Goal: Information Seeking & Learning: Find specific fact

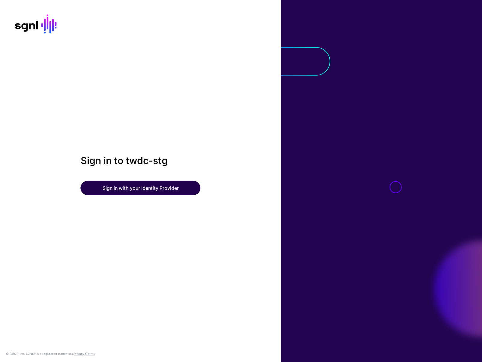
click at [161, 193] on button "Sign in with your Identity Provider" at bounding box center [141, 188] width 120 height 14
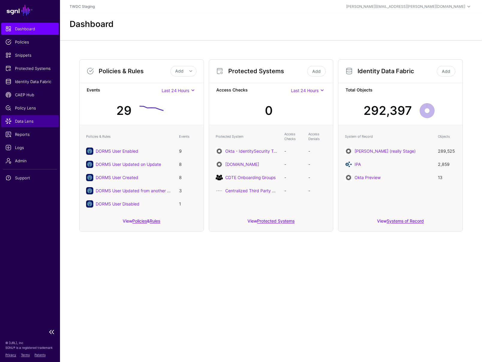
click at [31, 122] on span "Data Lens" at bounding box center [29, 121] width 49 height 6
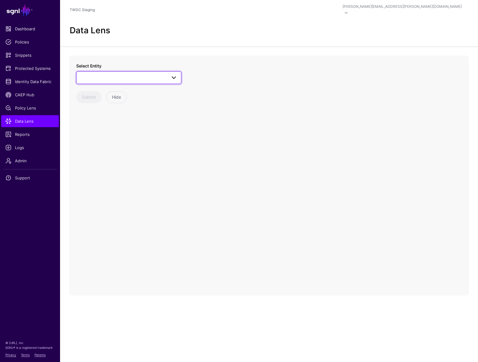
click at [164, 77] on link at bounding box center [128, 77] width 105 height 13
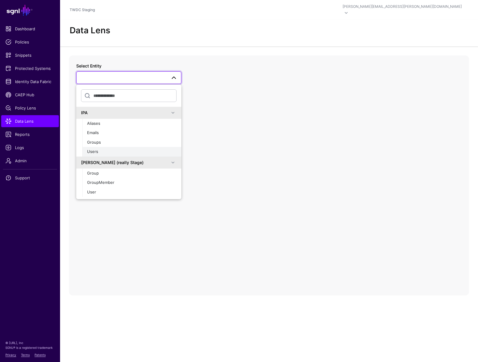
click at [103, 149] on div "Users" at bounding box center [131, 152] width 89 height 6
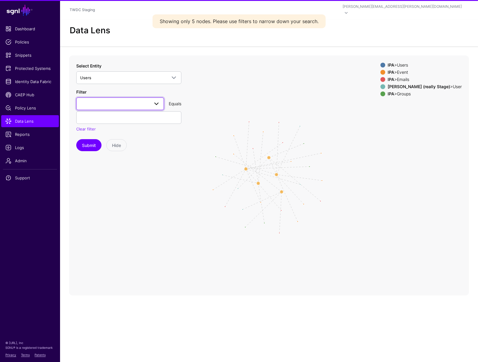
click at [159, 100] on span at bounding box center [156, 103] width 7 height 7
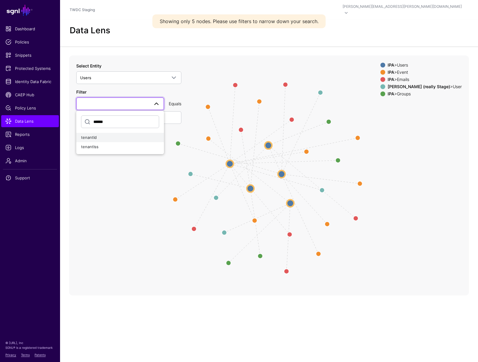
type input "******"
click at [111, 135] on div "tenantId" at bounding box center [120, 138] width 78 height 6
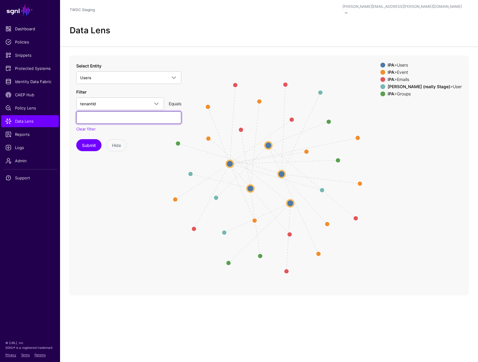
click at [103, 111] on input "text" at bounding box center [128, 117] width 105 height 13
paste input "******"
type input "******"
click at [86, 141] on button "Submit" at bounding box center [88, 145] width 25 height 12
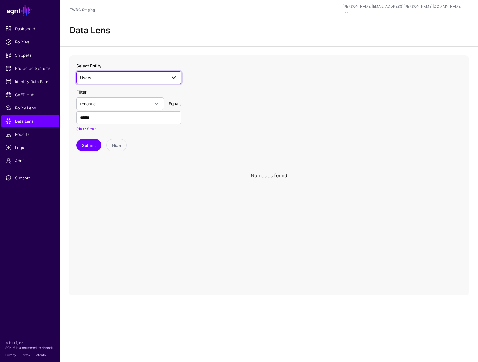
click at [174, 74] on span at bounding box center [173, 77] width 7 height 7
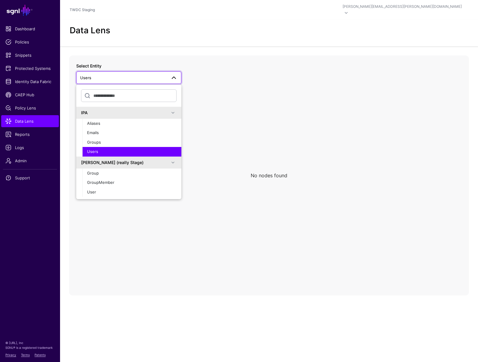
click at [108, 149] on div "Users" at bounding box center [131, 152] width 89 height 6
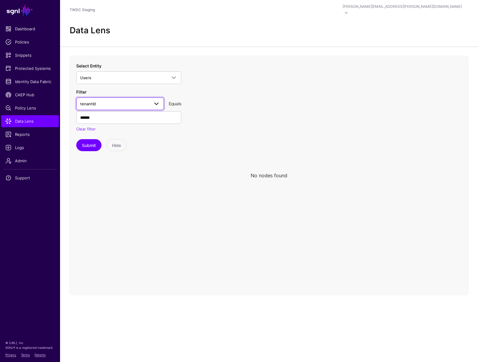
click at [139, 102] on link "tenantId" at bounding box center [120, 104] width 88 height 13
type input "*"
type input "****"
drag, startPoint x: 105, startPoint y: 126, endPoint x: 92, endPoint y: 131, distance: 14.3
click at [92, 135] on span "userName" at bounding box center [90, 137] width 19 height 5
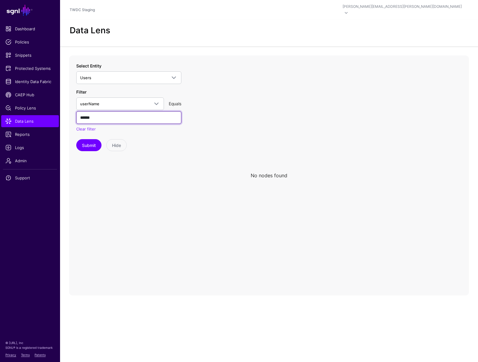
click at [112, 115] on input "******" at bounding box center [128, 117] width 105 height 13
paste input "**********"
type input "**********"
click at [89, 139] on button "Submit" at bounding box center [88, 145] width 25 height 12
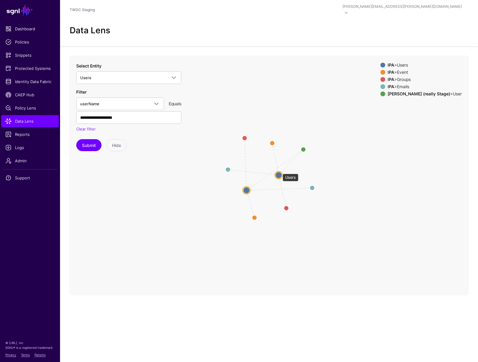
click at [279, 171] on circle at bounding box center [278, 174] width 7 height 7
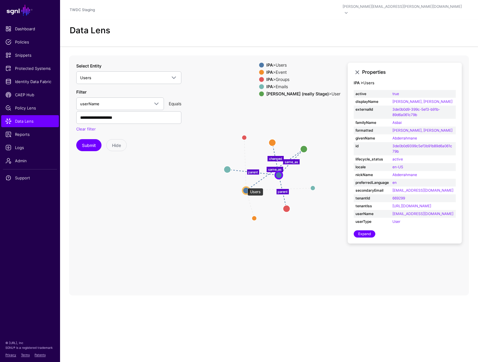
click at [244, 187] on circle at bounding box center [246, 190] width 7 height 7
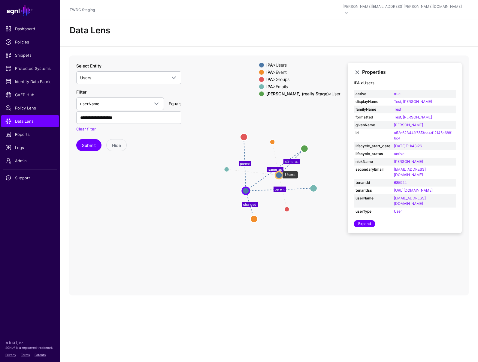
click at [279, 172] on circle at bounding box center [278, 175] width 7 height 7
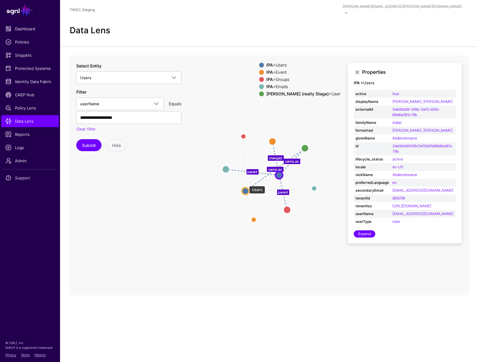
click at [246, 188] on circle at bounding box center [245, 191] width 7 height 7
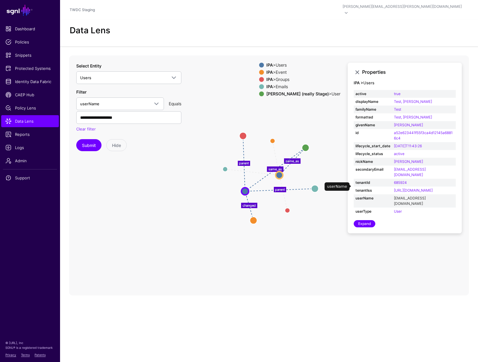
scroll to position [9, 0]
click at [280, 172] on circle at bounding box center [279, 175] width 7 height 7
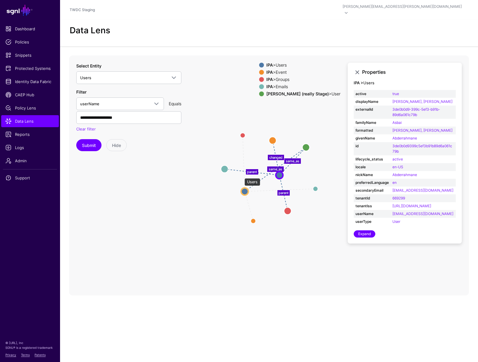
click at [241, 188] on circle at bounding box center [244, 191] width 7 height 7
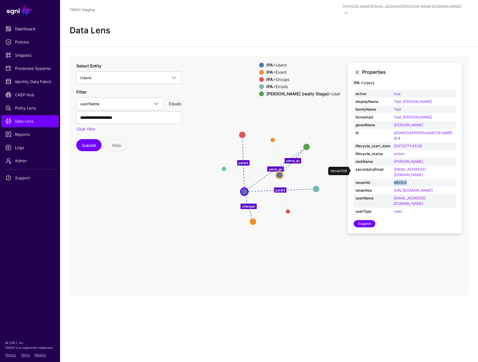
drag, startPoint x: 410, startPoint y: 161, endPoint x: 394, endPoint y: 162, distance: 15.9
click at [394, 179] on td "685924" at bounding box center [424, 183] width 64 height 8
copy link "685924"
click at [280, 172] on circle at bounding box center [279, 175] width 7 height 7
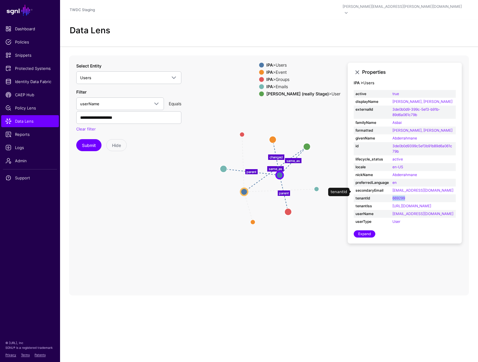
drag, startPoint x: 412, startPoint y: 183, endPoint x: 385, endPoint y: 183, distance: 27.0
click at [385, 195] on tr "tenantId 669299" at bounding box center [405, 199] width 102 height 8
click at [410, 195] on td "669299" at bounding box center [423, 199] width 65 height 8
drag, startPoint x: 408, startPoint y: 183, endPoint x: 392, endPoint y: 184, distance: 15.3
click at [392, 195] on td "669299" at bounding box center [423, 199] width 65 height 8
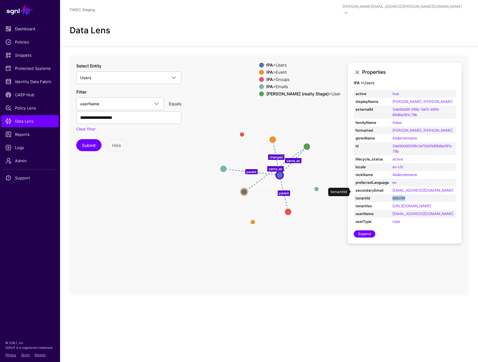
copy link "669299"
click at [308, 143] on circle at bounding box center [306, 146] width 7 height 7
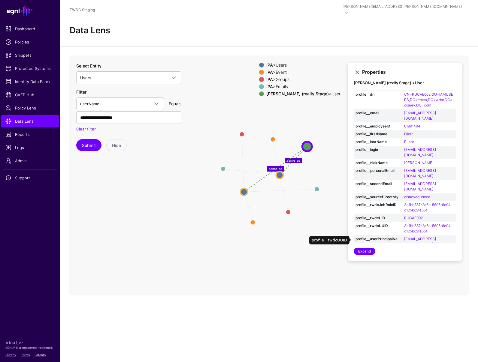
scroll to position [5, 0]
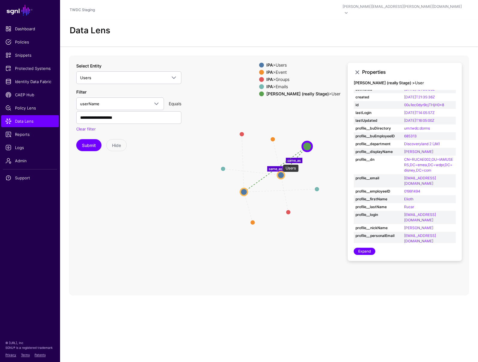
drag, startPoint x: 280, startPoint y: 162, endPoint x: 298, endPoint y: 163, distance: 17.8
click at [285, 172] on circle at bounding box center [280, 175] width 7 height 7
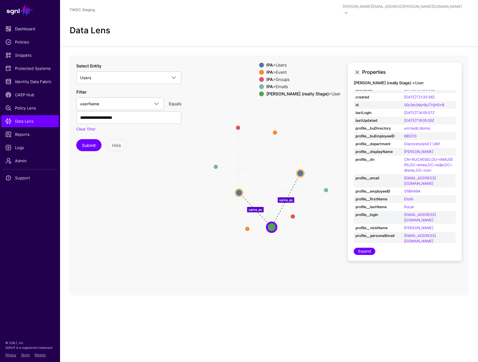
drag, startPoint x: 308, startPoint y: 129, endPoint x: 271, endPoint y: 211, distance: 89.5
click at [271, 222] on circle at bounding box center [272, 227] width 10 height 10
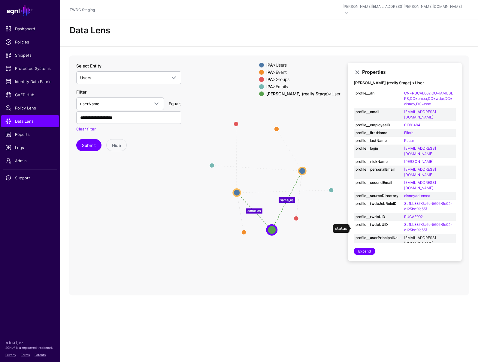
scroll to position [82, 0]
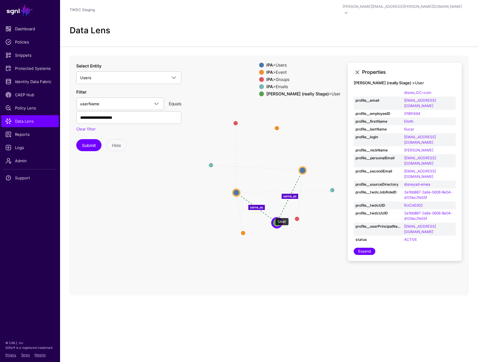
drag, startPoint x: 272, startPoint y: 215, endPoint x: 277, endPoint y: 208, distance: 8.8
click at [277, 218] on circle at bounding box center [277, 223] width 10 height 10
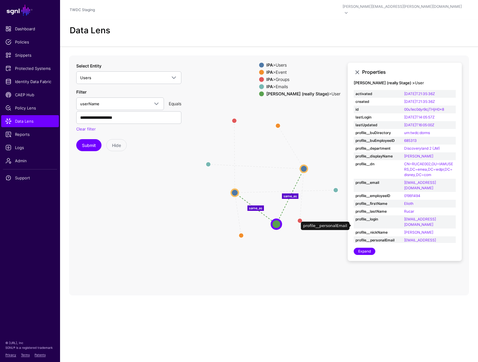
scroll to position [0, 0]
drag, startPoint x: 418, startPoint y: 135, endPoint x: 403, endPoint y: 135, distance: 14.4
click at [403, 137] on td "685313" at bounding box center [428, 141] width 53 height 8
copy link "685313"
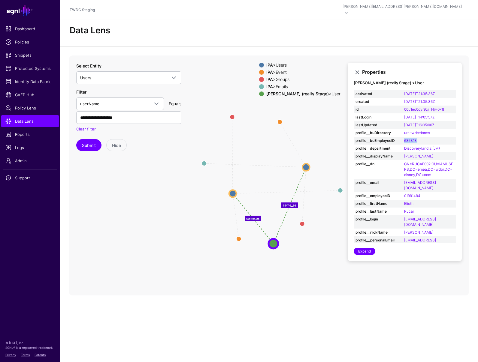
drag, startPoint x: 274, startPoint y: 219, endPoint x: 271, endPoint y: 238, distance: 19.7
click at [271, 239] on circle at bounding box center [273, 244] width 10 height 10
drag, startPoint x: 231, startPoint y: 188, endPoint x: 213, endPoint y: 183, distance: 18.0
click at [213, 186] on circle at bounding box center [213, 189] width 7 height 7
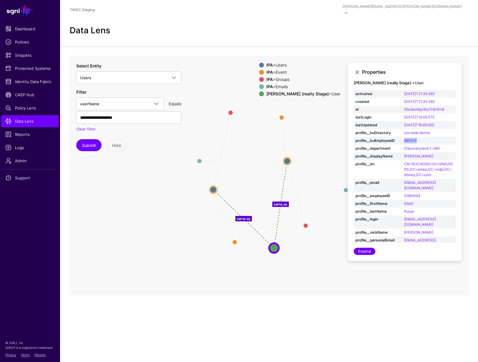
drag, startPoint x: 307, startPoint y: 162, endPoint x: 286, endPoint y: 158, distance: 21.3
click at [286, 158] on circle at bounding box center [286, 161] width 7 height 7
drag, startPoint x: 274, startPoint y: 242, endPoint x: 272, endPoint y: 217, distance: 24.4
click at [272, 219] on circle at bounding box center [272, 224] width 10 height 10
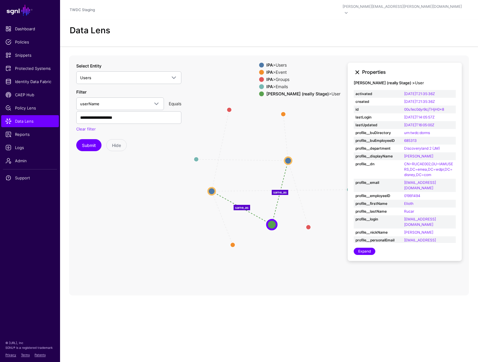
click at [358, 69] on link at bounding box center [357, 72] width 7 height 7
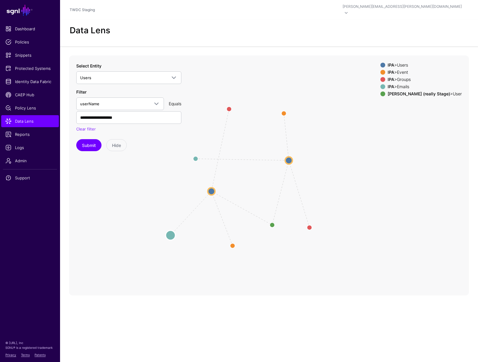
drag, startPoint x: 347, startPoint y: 182, endPoint x: 169, endPoint y: 228, distance: 184.4
click at [169, 231] on circle at bounding box center [171, 236] width 10 height 10
drag, startPoint x: 198, startPoint y: 151, endPoint x: 335, endPoint y: 147, distance: 136.7
click at [335, 150] on circle at bounding box center [334, 155] width 10 height 10
click at [145, 101] on span "userName" at bounding box center [114, 104] width 69 height 7
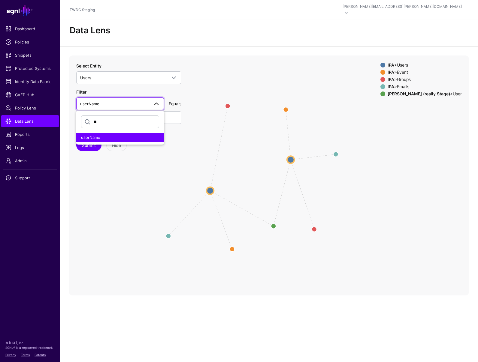
type input "*"
type input "******"
click at [100, 135] on div "tenantId" at bounding box center [120, 138] width 78 height 6
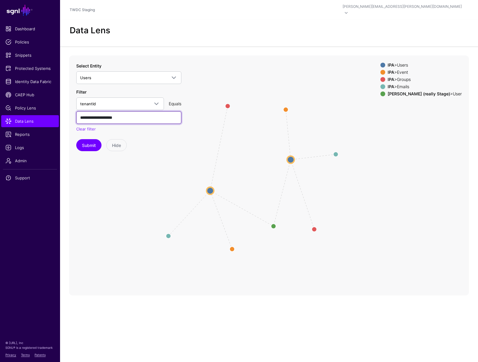
click at [125, 113] on input "**********" at bounding box center [128, 117] width 105 height 13
paste input "text"
click at [93, 139] on button "Submit" at bounding box center [88, 145] width 25 height 12
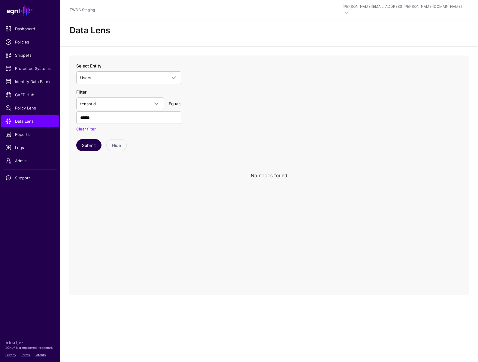
click at [86, 142] on button "Submit" at bounding box center [88, 145] width 25 height 12
click at [89, 112] on input "******" at bounding box center [128, 117] width 105 height 13
click at [113, 112] on input "******" at bounding box center [128, 117] width 105 height 13
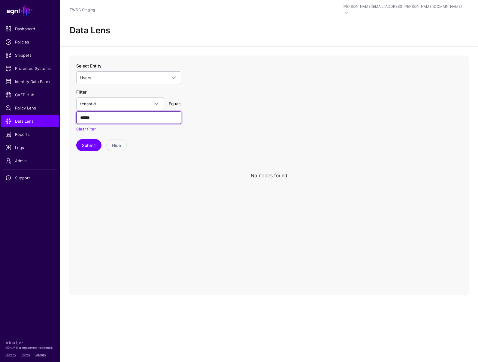
click at [113, 112] on input "******" at bounding box center [128, 117] width 105 height 13
paste input "text"
type input "******"
click at [86, 140] on button "Submit" at bounding box center [88, 145] width 25 height 12
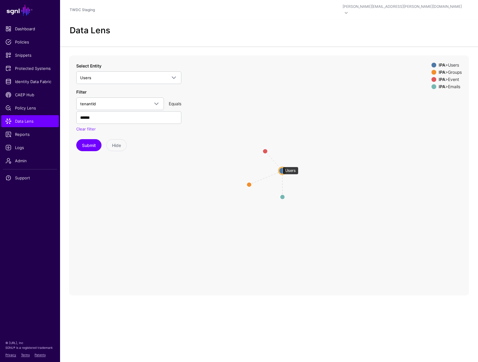
click at [280, 167] on circle at bounding box center [282, 170] width 7 height 7
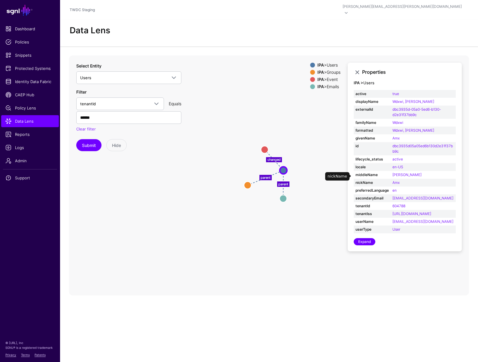
scroll to position [9, 0]
drag, startPoint x: 433, startPoint y: 183, endPoint x: 393, endPoint y: 183, distance: 39.6
click at [393, 195] on td "oktatest1@maildrop.cc" at bounding box center [423, 199] width 65 height 8
copy link "oktatest1@maildrop.cc"
click at [313, 222] on icon "parent changed parent Emails Emails Event Event Groups Groups Users Users" at bounding box center [269, 176] width 400 height 240
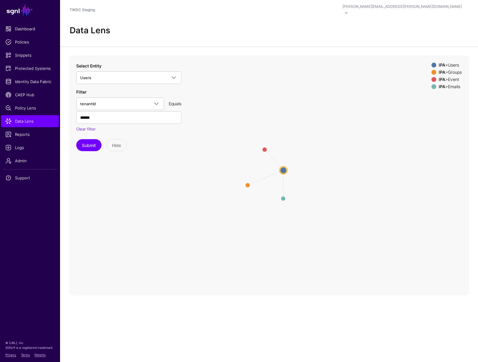
click at [191, 141] on icon "parent changed parent Emails Emails Event Event Groups Groups Users Users" at bounding box center [269, 176] width 400 height 240
click at [307, 235] on icon "parent changed parent Emails Emails Event Event Groups Groups Users Users" at bounding box center [269, 176] width 400 height 240
